Goal: Book appointment/travel/reservation

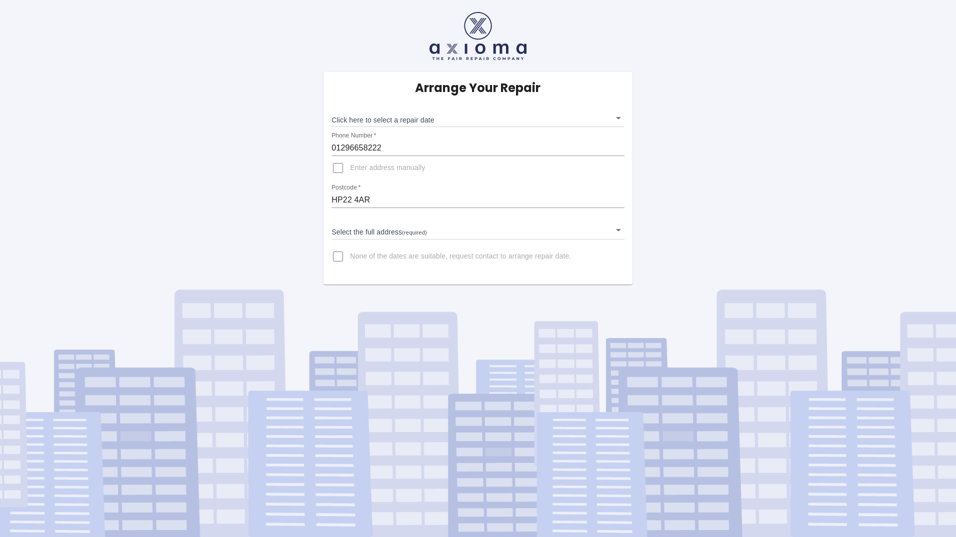
click at [435, 116] on body "Arrange Your Repair Click here to select a repair date ​ Phone Number   * 01296…" at bounding box center [478, 268] width 956 height 537
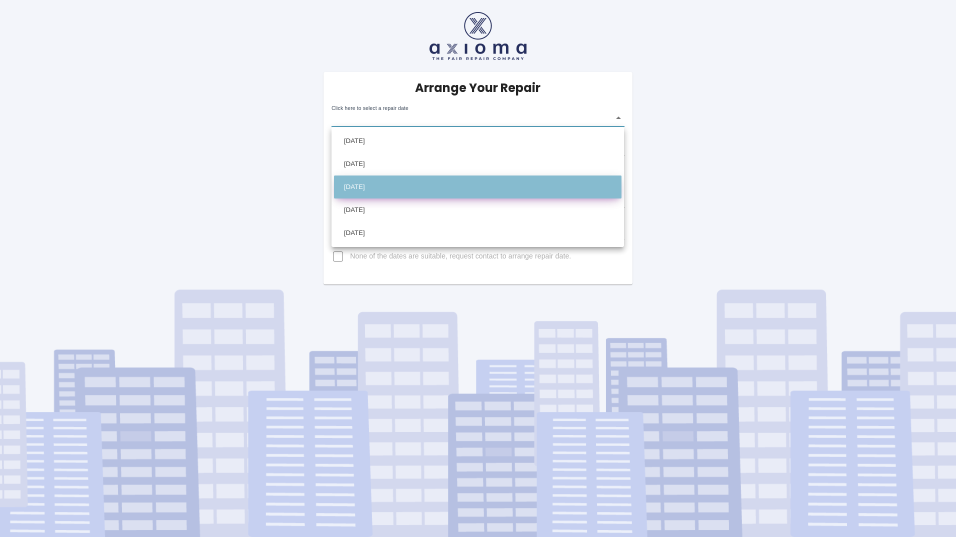
click at [413, 185] on li "[DATE]" at bounding box center [477, 186] width 287 height 23
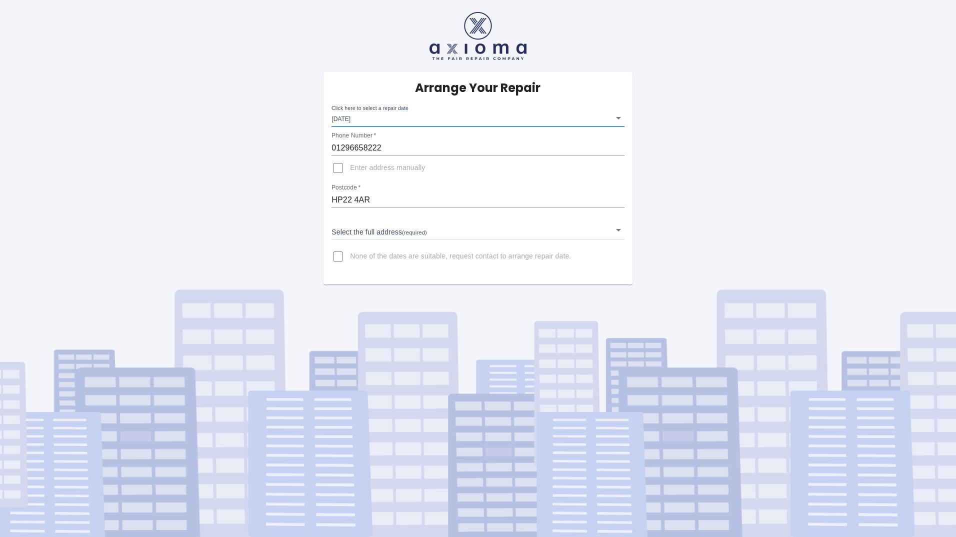
click at [400, 116] on body "Arrange Your Repair Click here to select a repair date [DATE] [DATE]T00:00:00.0…" at bounding box center [478, 268] width 956 height 537
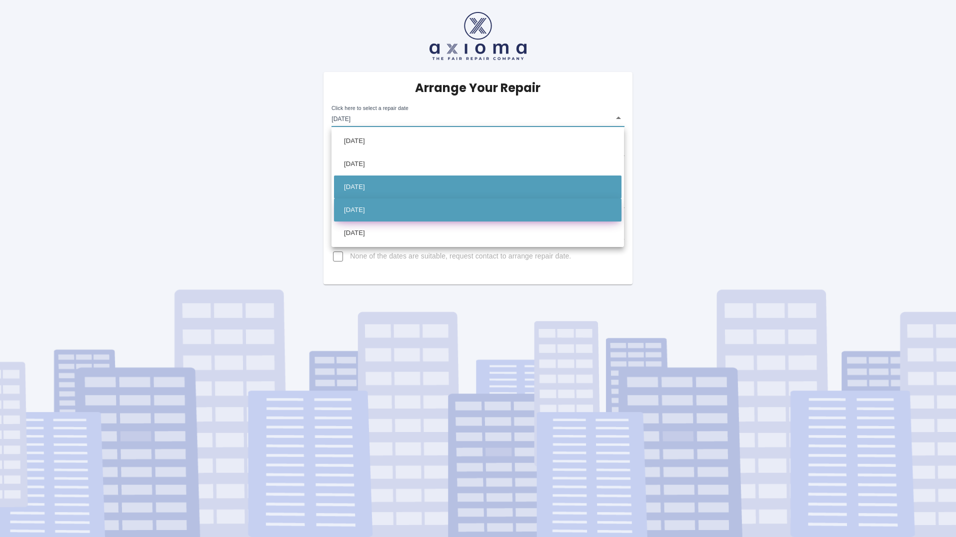
click at [387, 207] on li "[DATE]" at bounding box center [477, 209] width 287 height 23
type input "[DATE]T00:00:00.000Z"
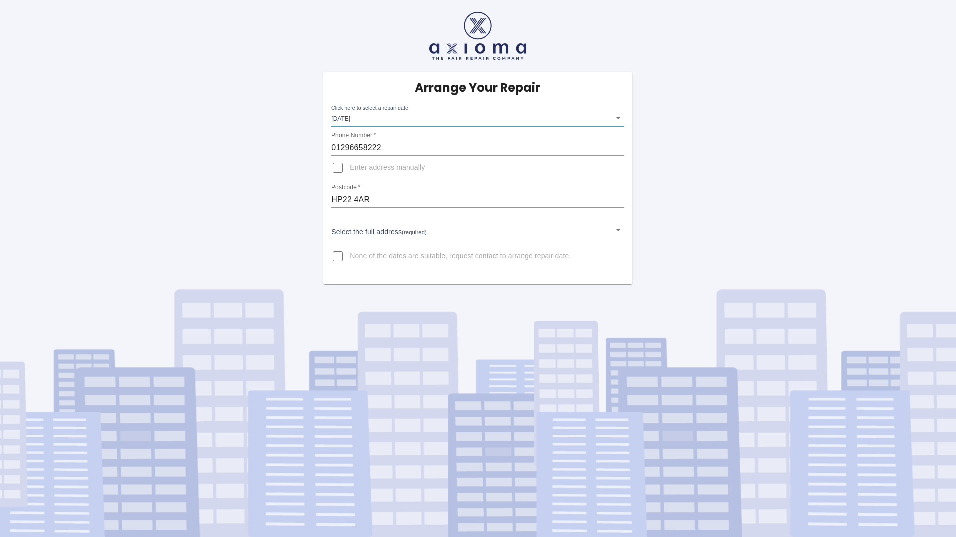
click at [404, 229] on body "Arrange Your Repair Click here to select a repair date [DATE] [DATE]T00:00:00.0…" at bounding box center [478, 268] width 956 height 537
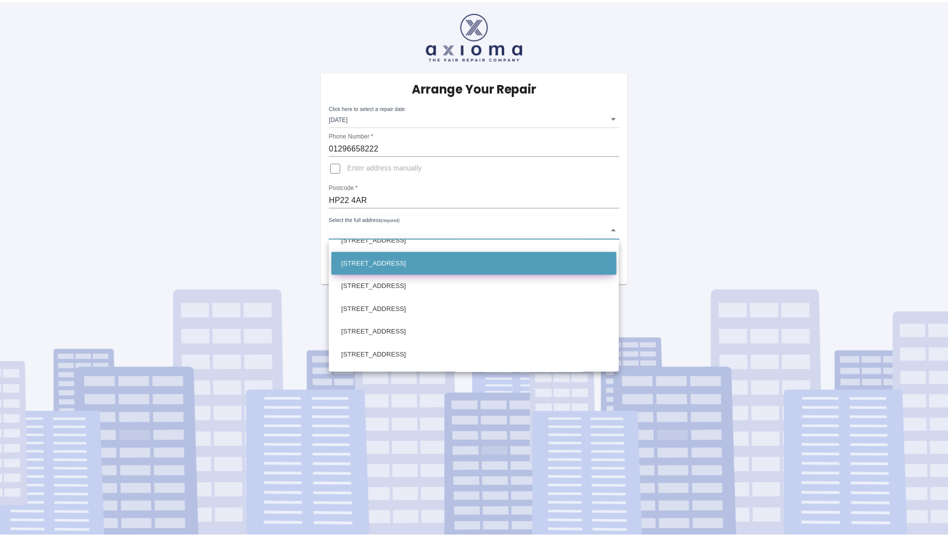
scroll to position [400, 0]
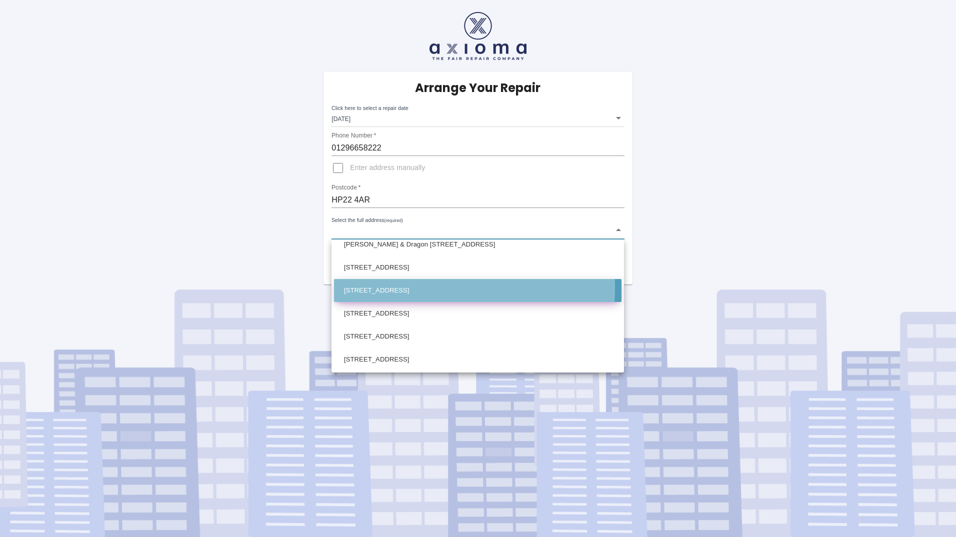
click at [390, 287] on li "[STREET_ADDRESS]" at bounding box center [477, 290] width 287 height 23
type input "[STREET_ADDRESS]"
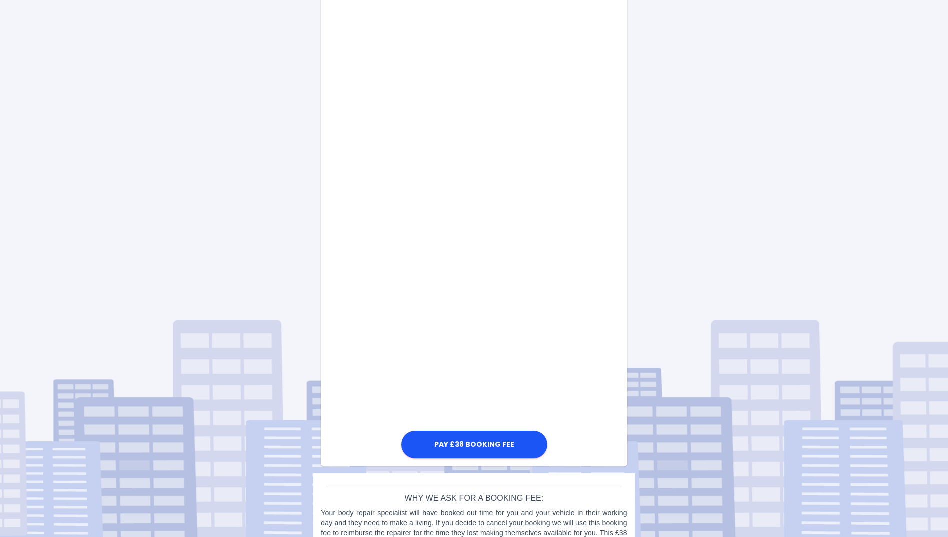
scroll to position [331, 0]
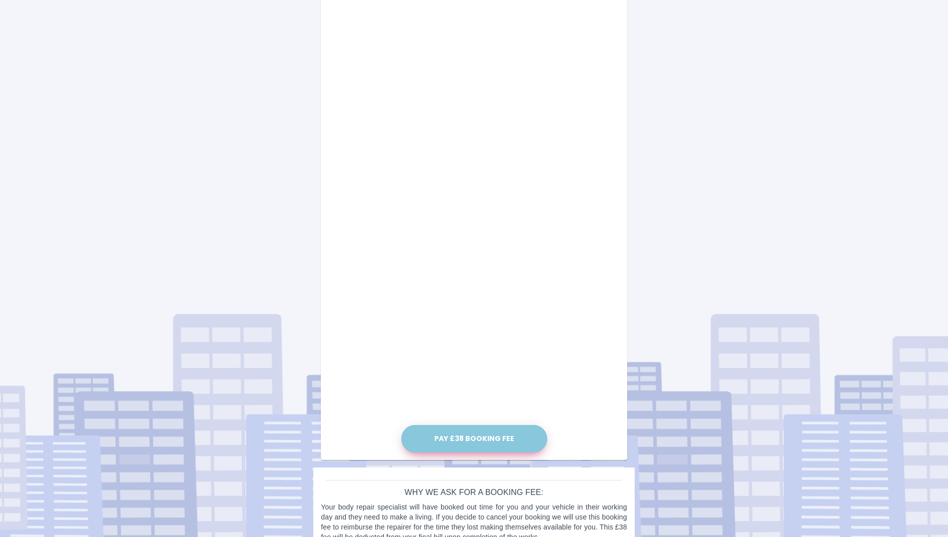
click at [466, 434] on button "Pay £38 Booking Fee" at bounding box center [474, 438] width 146 height 27
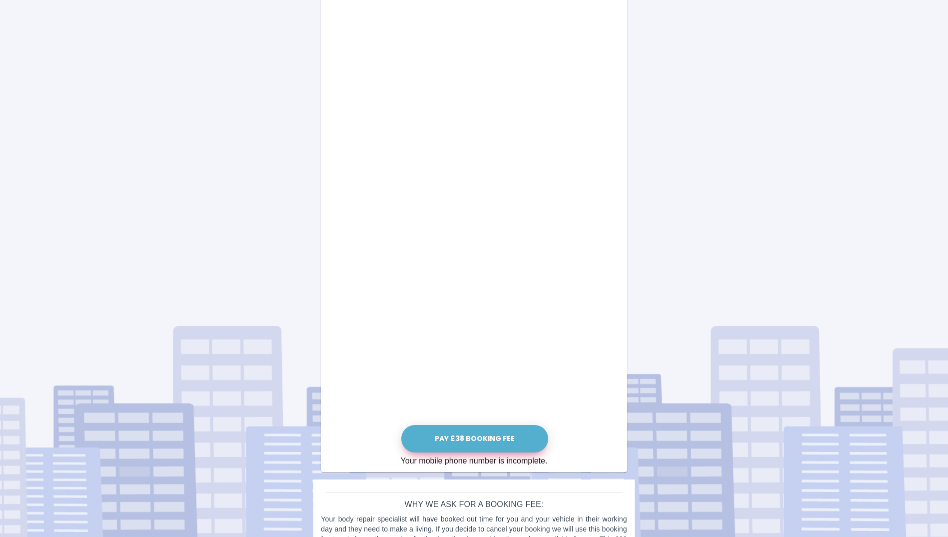
click at [478, 437] on button "Pay £38 Booking Fee" at bounding box center [474, 438] width 147 height 27
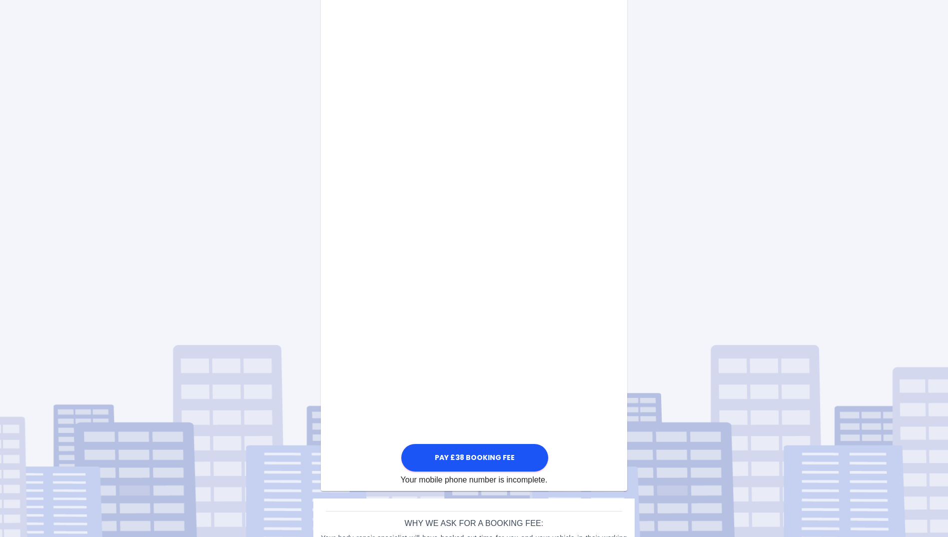
click at [573, 316] on div "Pay £38 Booking Fee Your mobile phone number is incomplete." at bounding box center [474, 222] width 306 height 527
click at [464, 444] on button "Pay £38 Booking Fee" at bounding box center [474, 457] width 147 height 27
click at [572, 362] on div "Pay £38 Booking Fee Your mobile phone number is incomplete." at bounding box center [474, 222] width 306 height 527
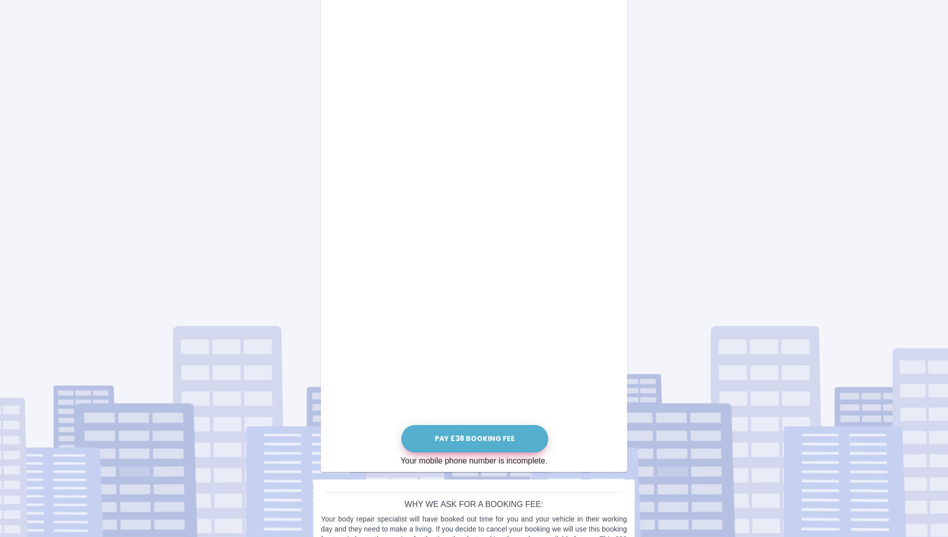
click at [477, 438] on button "Pay £38 Booking Fee" at bounding box center [474, 438] width 147 height 27
click at [472, 436] on button "Pay £38 Booking Fee" at bounding box center [474, 438] width 147 height 27
click at [491, 435] on button "Pay £38 Booking Fee" at bounding box center [474, 438] width 147 height 27
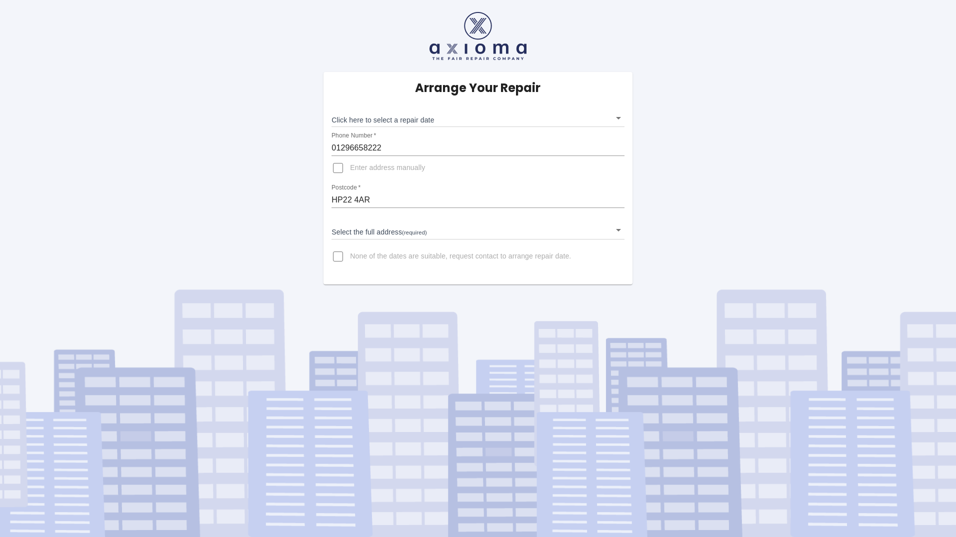
click at [387, 230] on body "Arrange Your Repair Click here to select a repair date ​ Phone Number   * 01296…" at bounding box center [478, 268] width 956 height 537
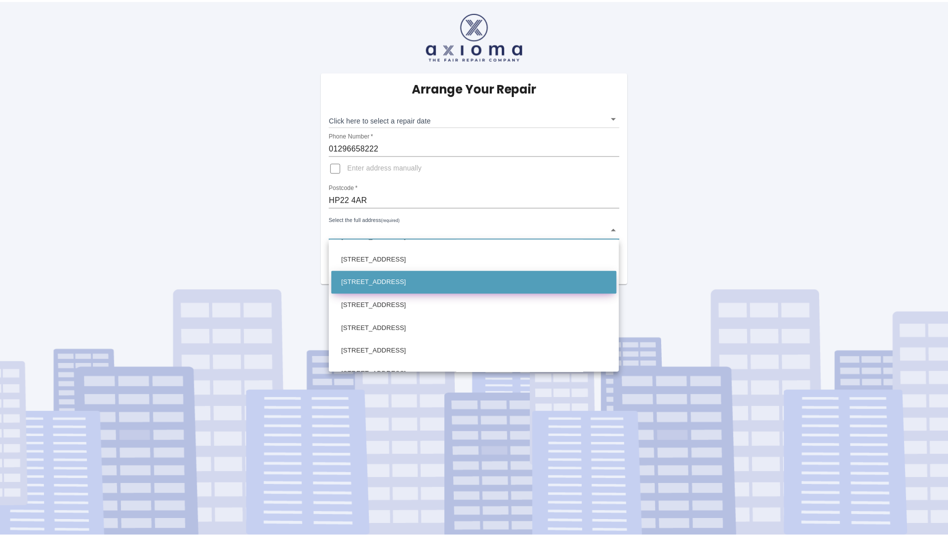
scroll to position [350, 0]
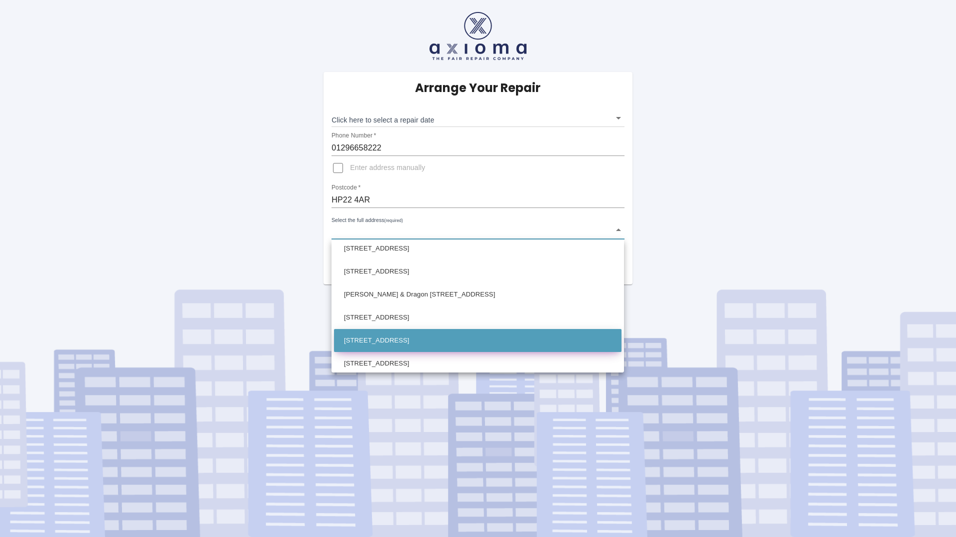
click at [416, 336] on li "[STREET_ADDRESS]" at bounding box center [477, 340] width 287 height 23
type input "[STREET_ADDRESS]"
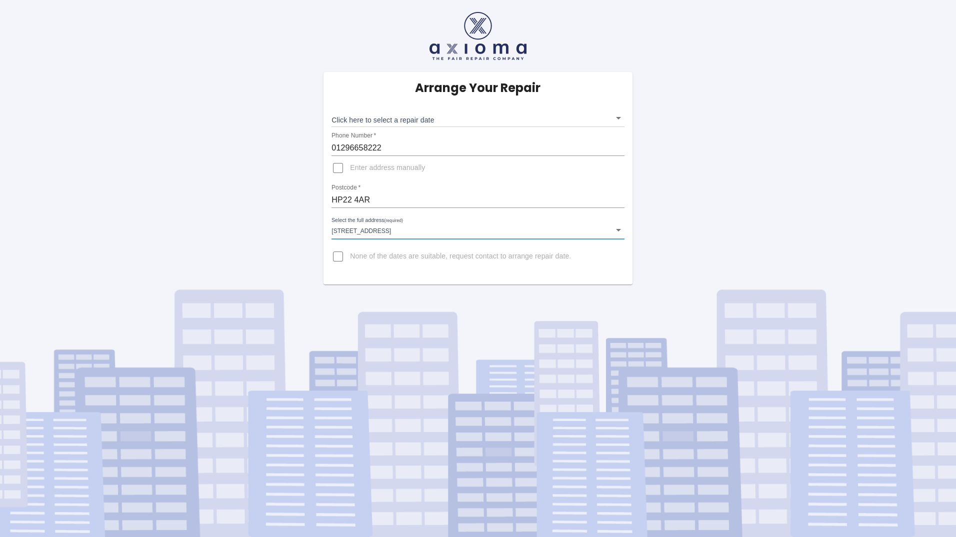
click at [381, 115] on body "Arrange Your Repair Click here to select a repair date ​ Phone Number   * 01296…" at bounding box center [478, 268] width 956 height 537
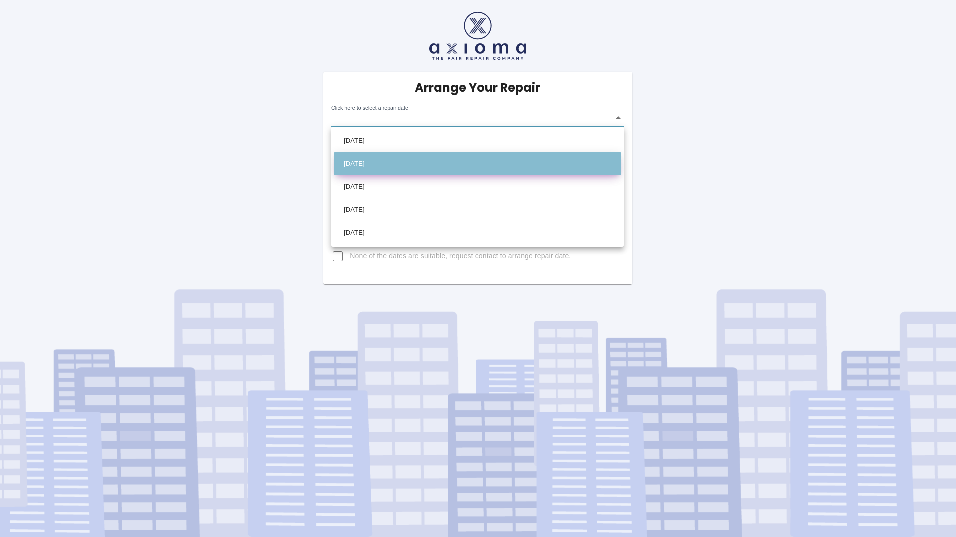
click at [363, 162] on li "[DATE]" at bounding box center [477, 163] width 287 height 23
type input "[DATE]T00:00:00.000Z"
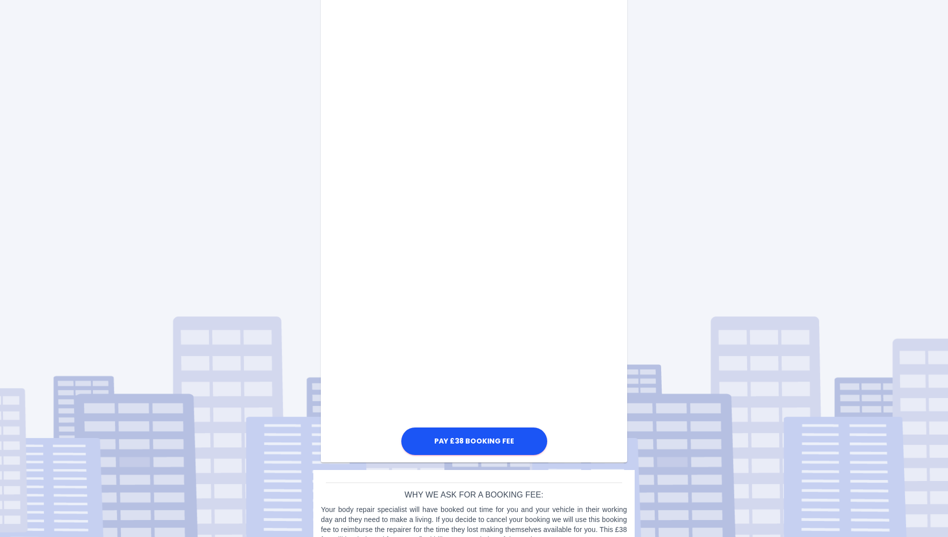
scroll to position [331, 0]
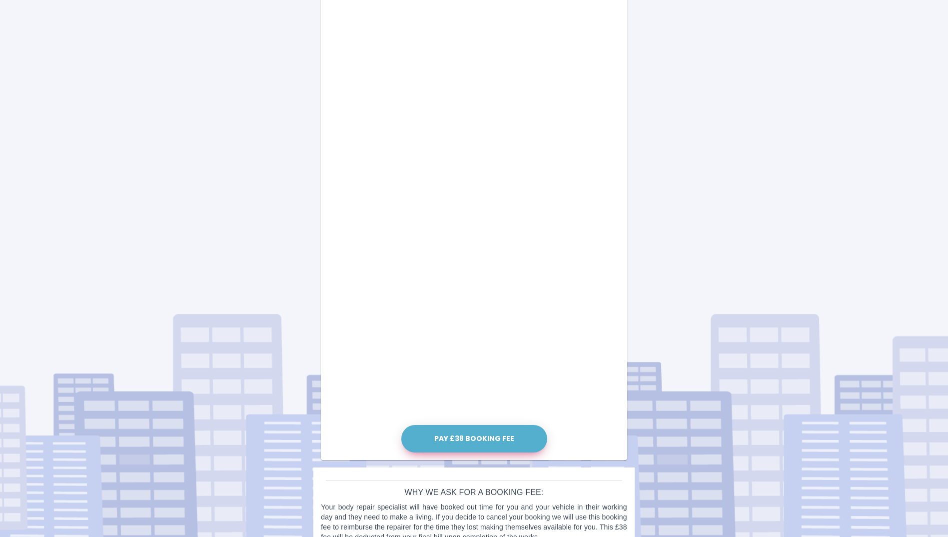
click at [468, 434] on button "Pay £38 Booking Fee" at bounding box center [474, 438] width 146 height 27
